Goal: Information Seeking & Learning: Learn about a topic

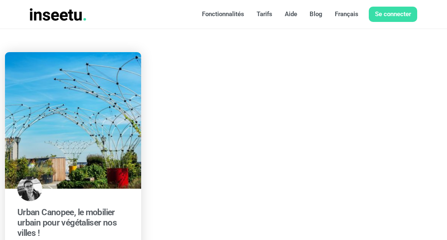
click at [15, 147] on link at bounding box center [73, 120] width 136 height 137
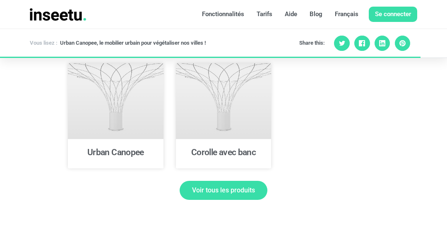
scroll to position [2051, 0]
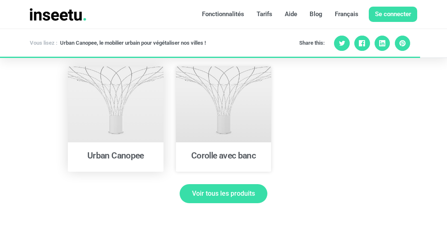
click at [87, 122] on link at bounding box center [116, 105] width 96 height 76
click at [192, 131] on link at bounding box center [224, 105] width 96 height 76
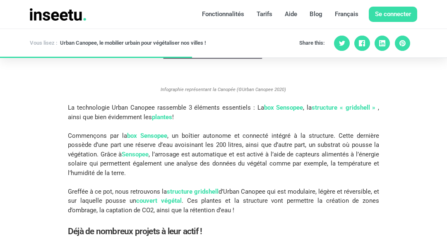
scroll to position [1016, 0]
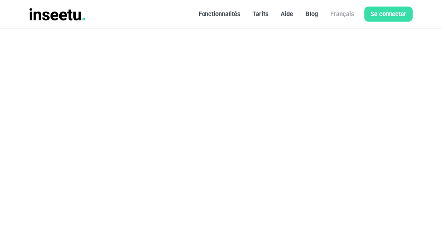
scroll to position [98, 0]
